Goal: Obtain resource: Download file/media

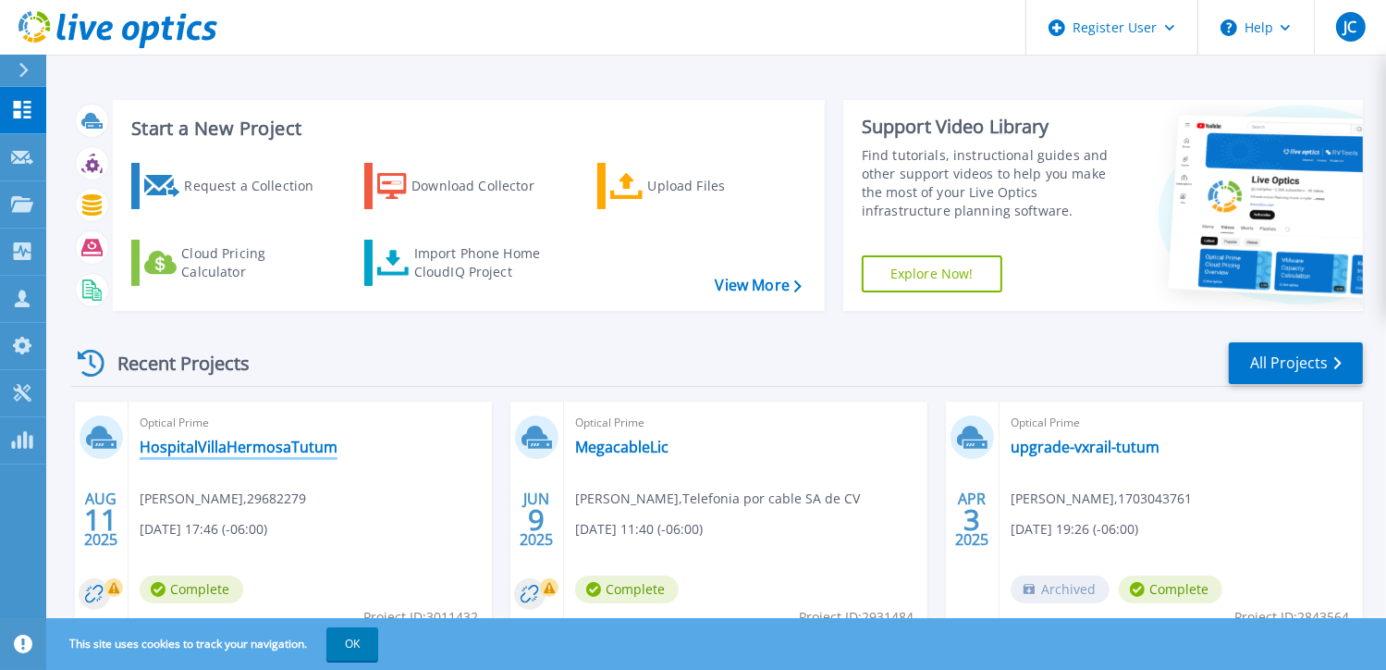
click at [254, 448] on link "HospitalVillaHermosaTutum" at bounding box center [239, 446] width 198 height 18
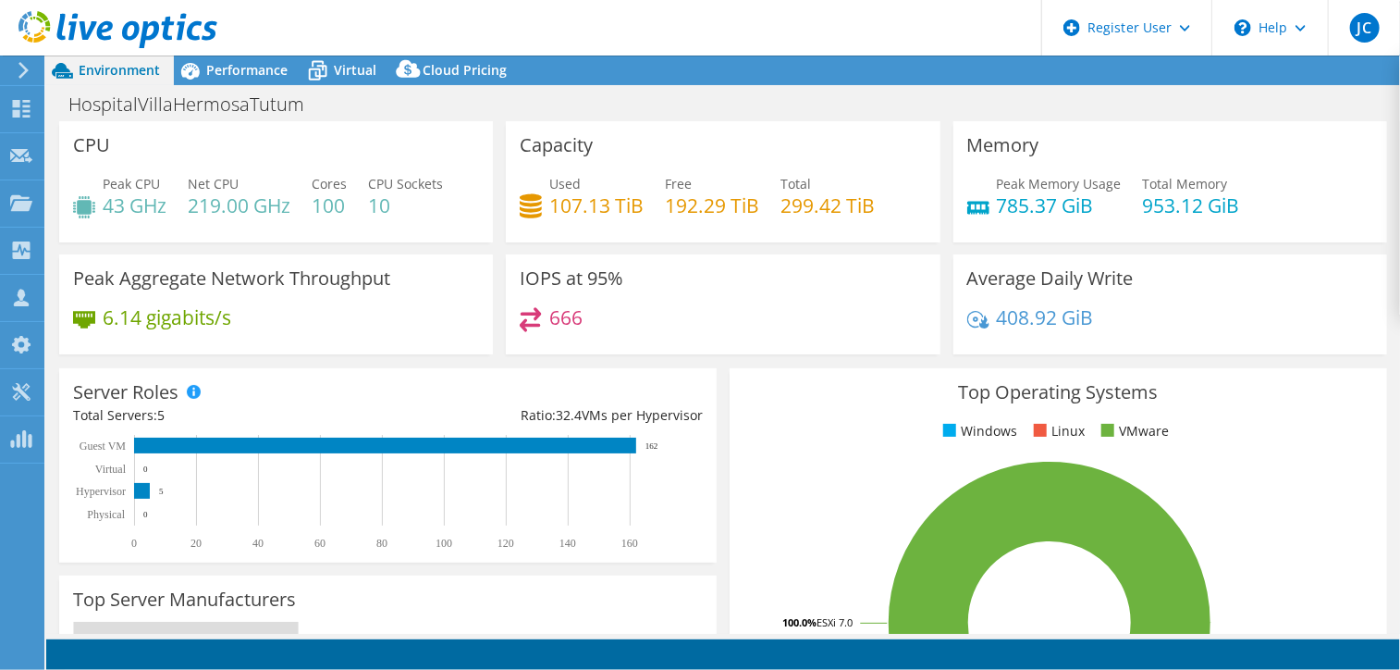
select select "USD"
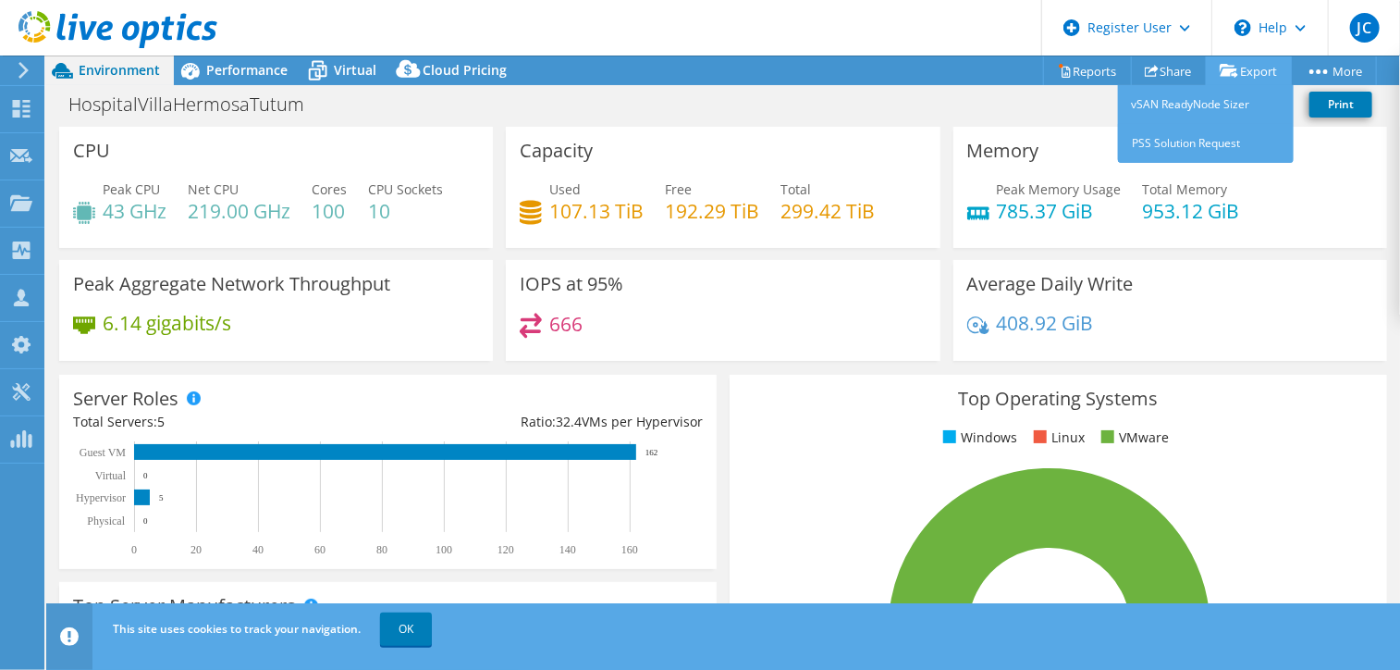
click at [1253, 69] on link "Export" at bounding box center [1249, 70] width 86 height 29
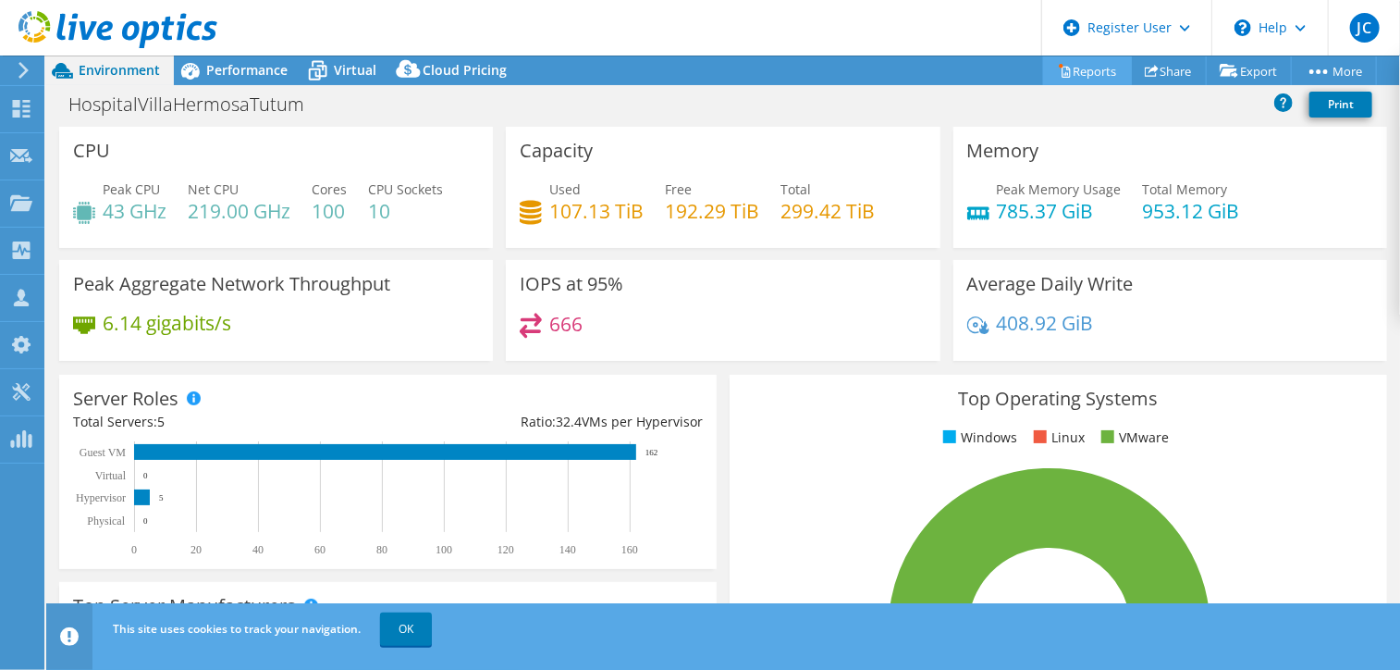
click at [1086, 73] on link "Reports" at bounding box center [1087, 70] width 89 height 29
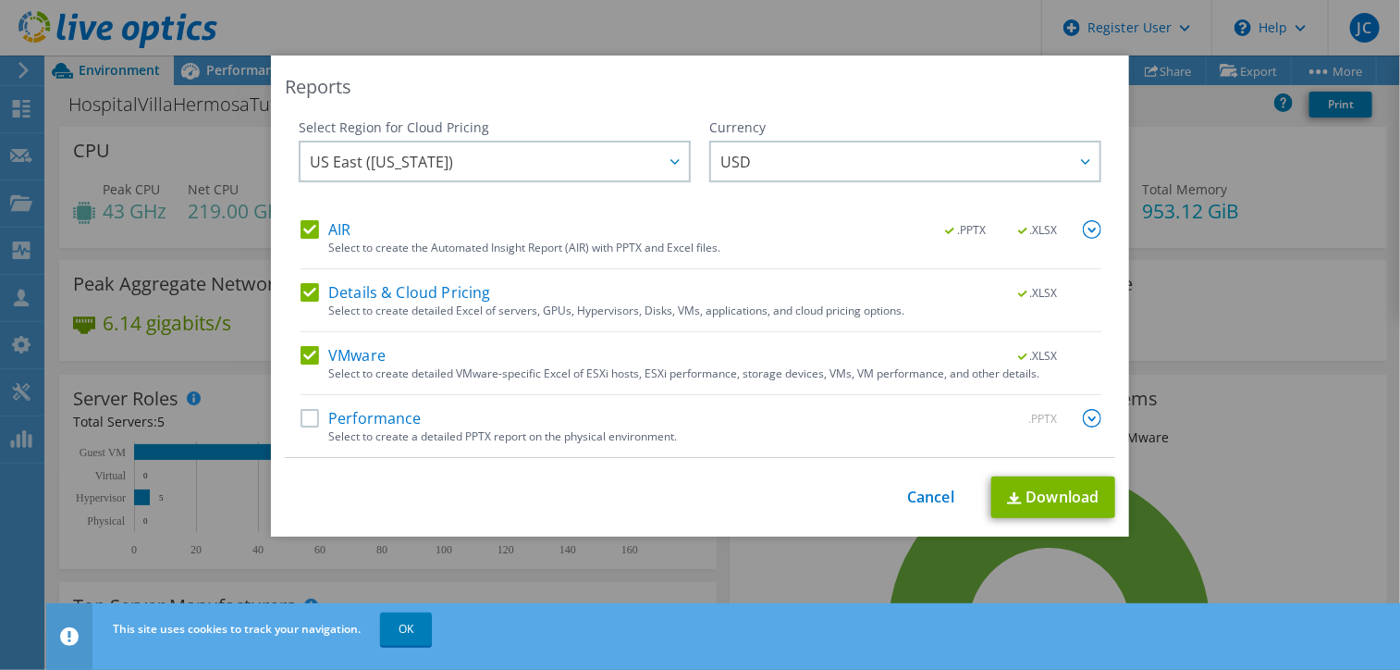
click at [314, 421] on label "Performance" at bounding box center [361, 418] width 121 height 18
click at [0, 0] on input "Performance" at bounding box center [0, 0] width 0 height 0
click at [1037, 498] on link "Download" at bounding box center [1054, 497] width 124 height 42
click at [940, 497] on link "Cancel" at bounding box center [930, 497] width 47 height 18
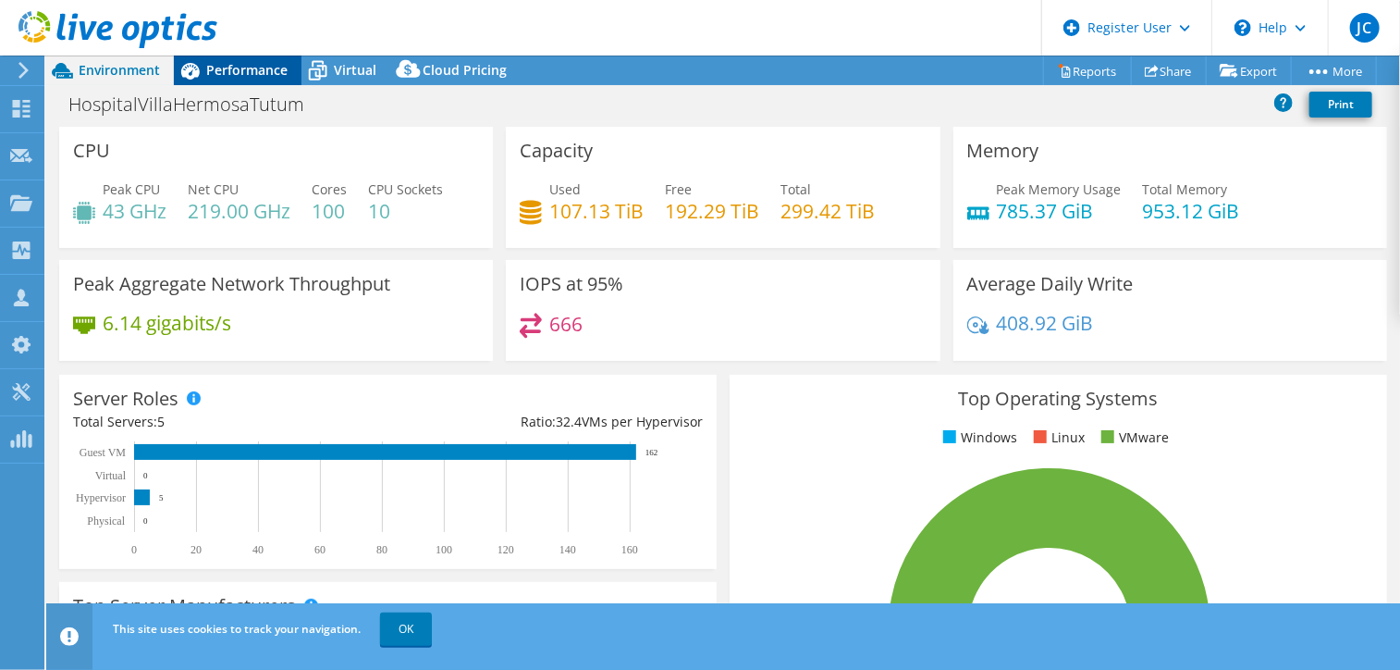
click at [237, 63] on span "Performance" at bounding box center [246, 70] width 81 height 18
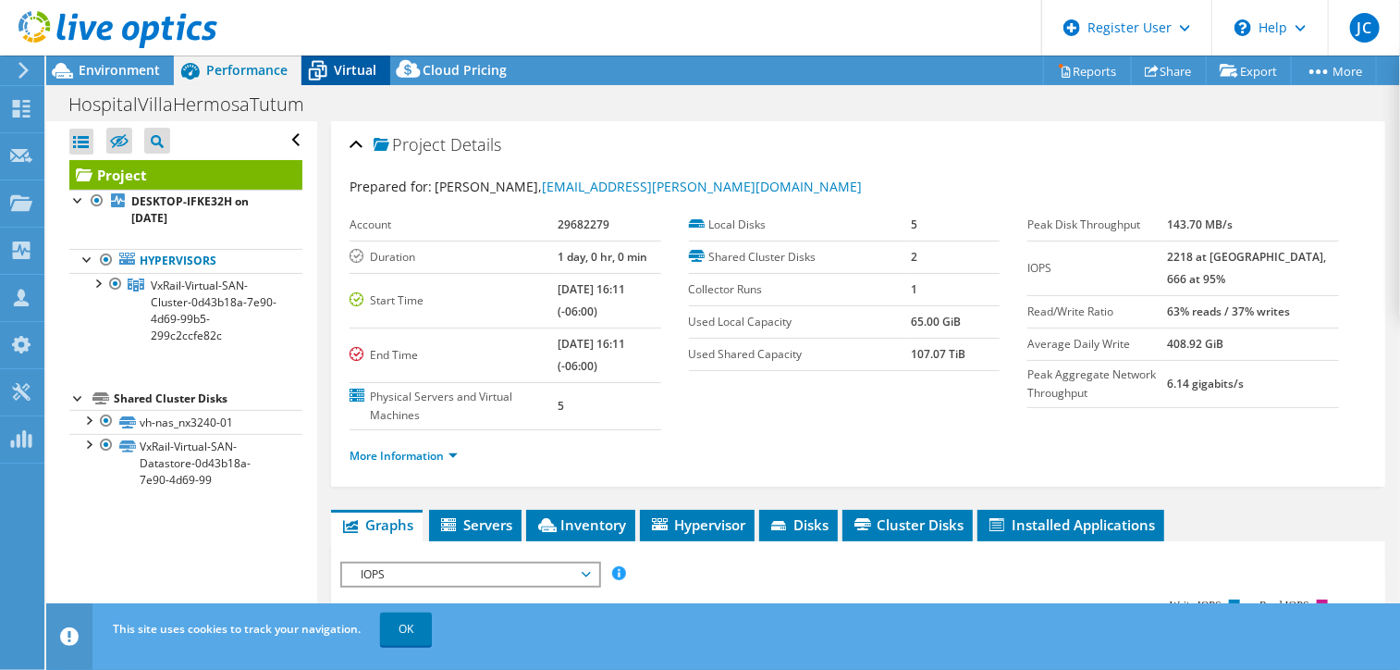
click at [348, 70] on span "Virtual" at bounding box center [355, 70] width 43 height 18
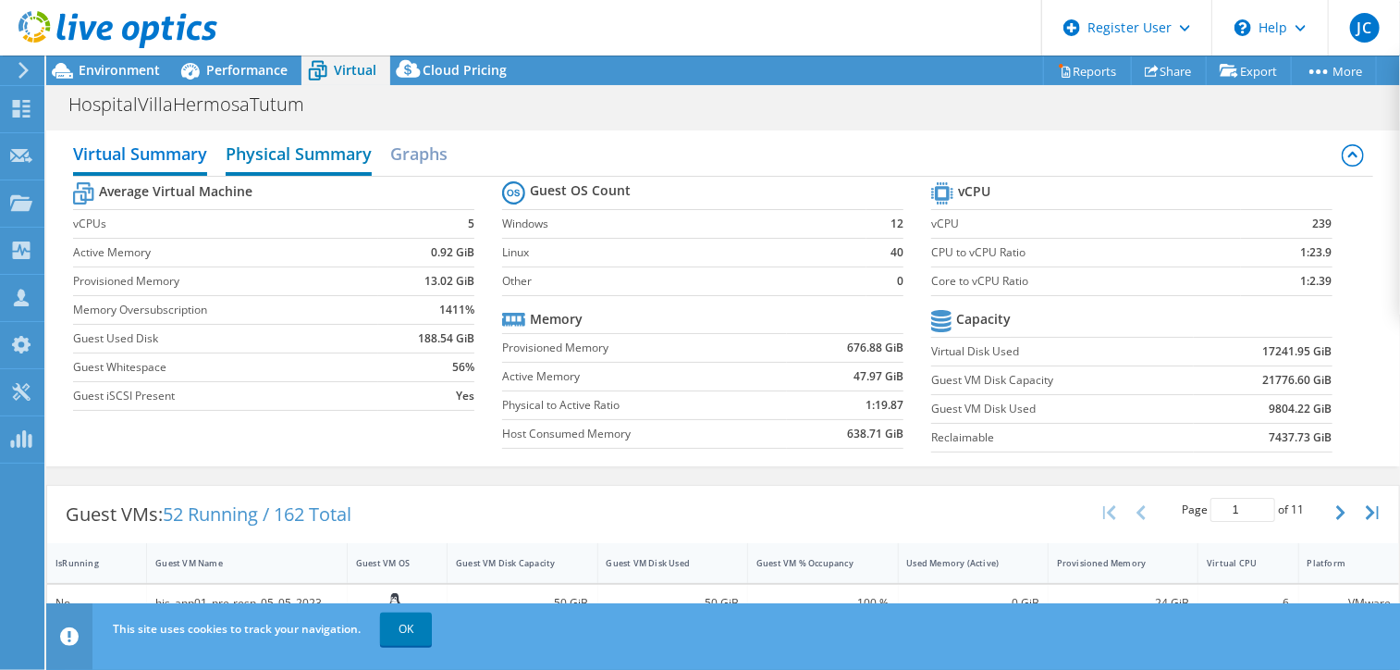
click at [313, 148] on h2 "Physical Summary" at bounding box center [299, 155] width 146 height 41
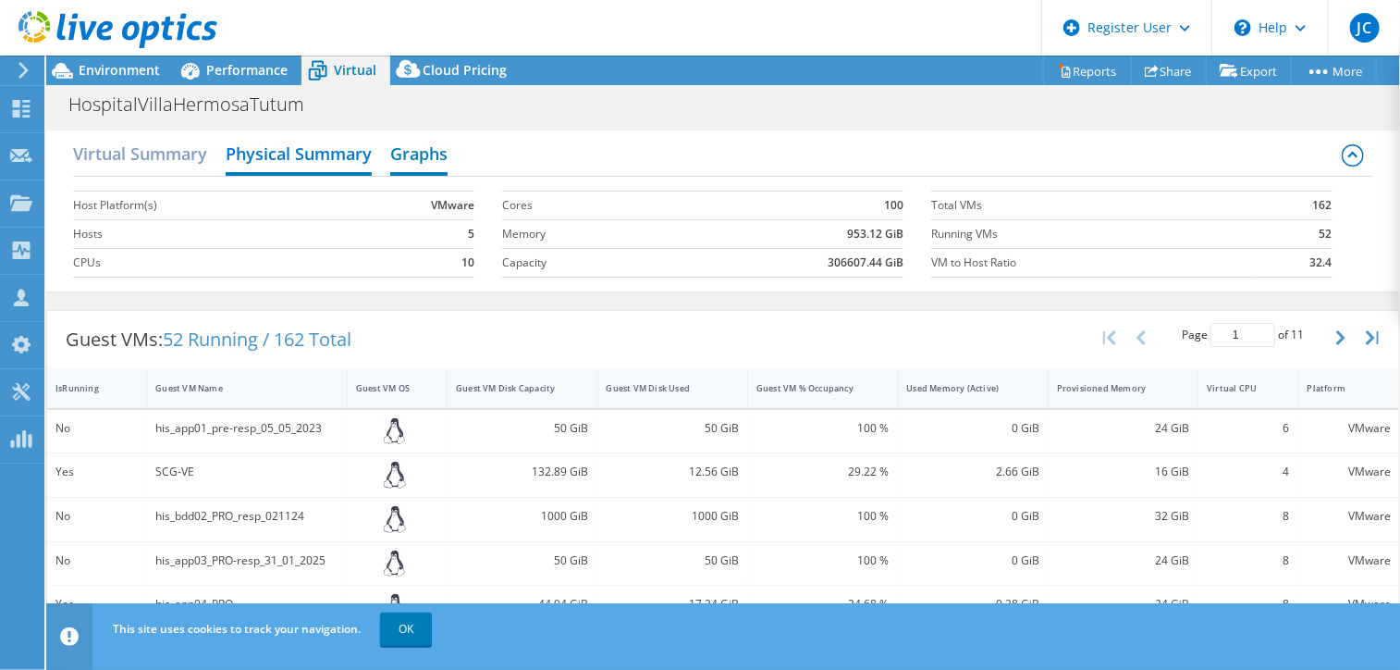
click at [410, 147] on h2 "Graphs" at bounding box center [418, 155] width 57 height 41
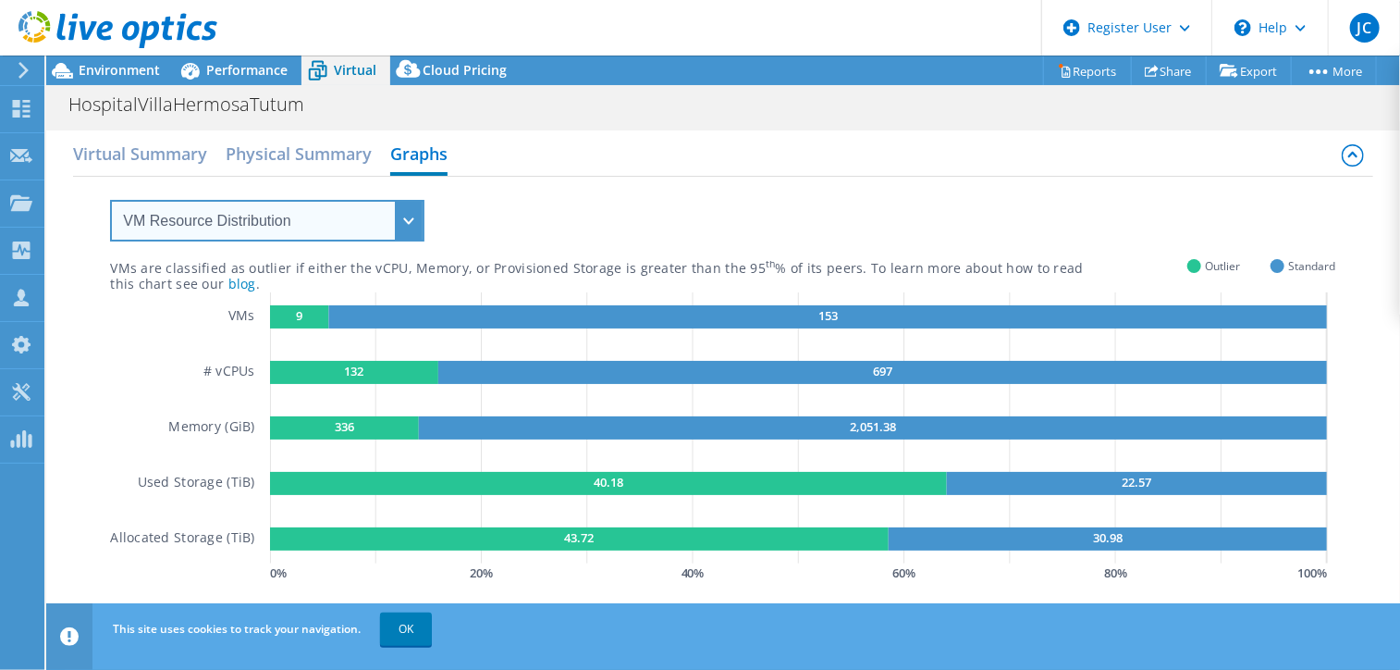
click at [399, 214] on select "VM Resource Distribution Provisioning Contrast Over Provisioning" at bounding box center [267, 221] width 314 height 42
select select "Over Provisioning"
click at [110, 200] on select "VM Resource Distribution Provisioning Contrast Over Provisioning" at bounding box center [267, 221] width 314 height 42
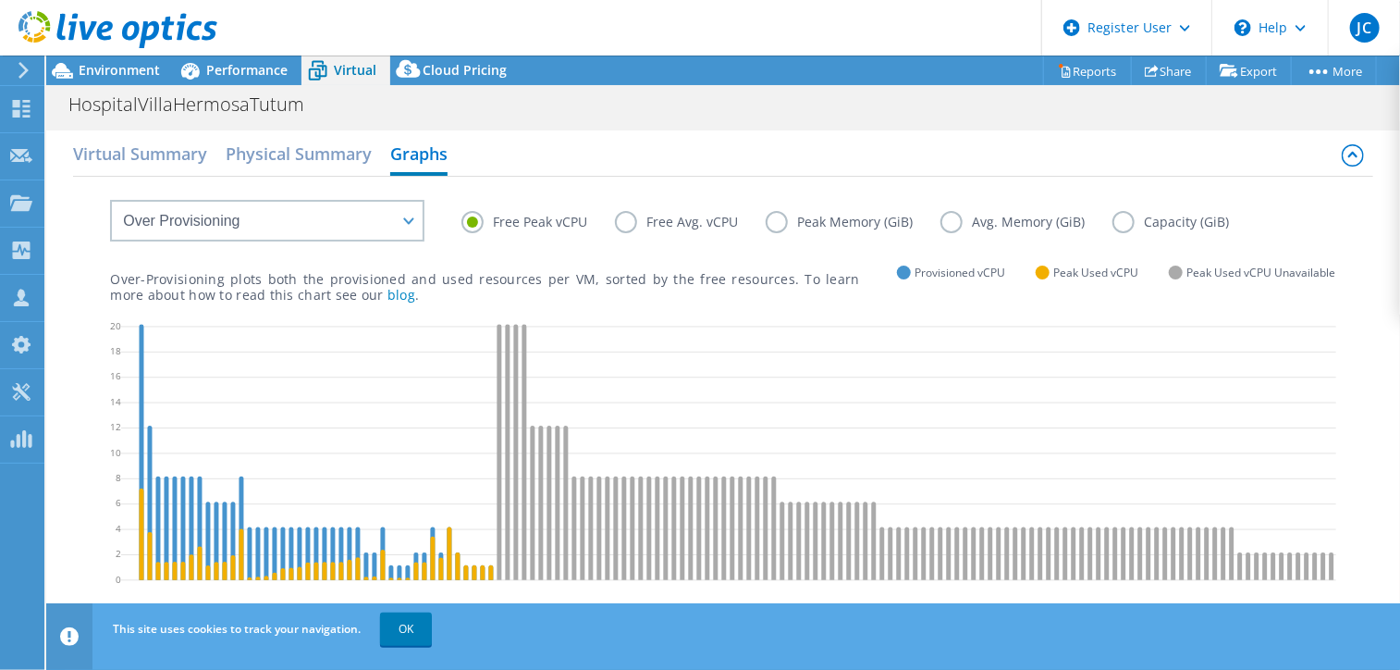
click at [1123, 228] on label "Capacity (GiB)" at bounding box center [1185, 222] width 144 height 22
click at [0, 0] on input "Capacity (GiB)" at bounding box center [0, 0] width 0 height 0
